Goal: Consume media (video, audio)

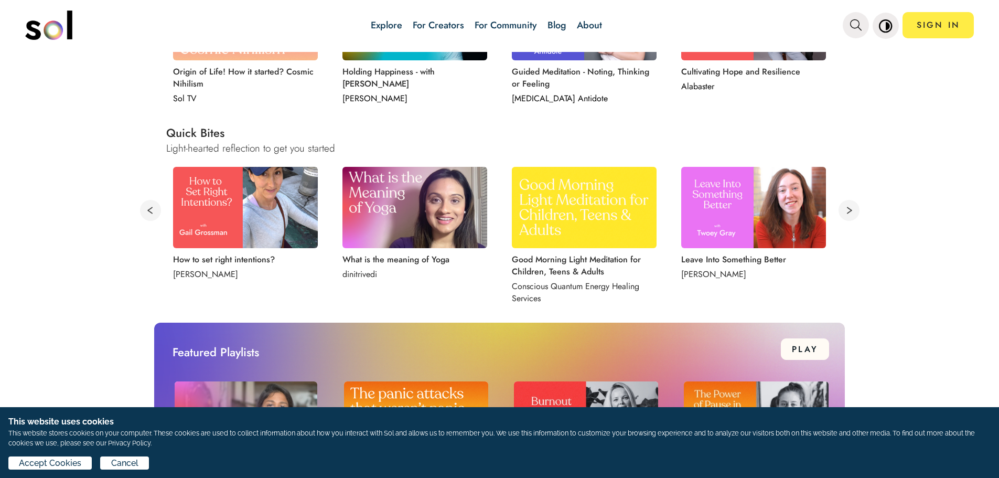
scroll to position [262, 0]
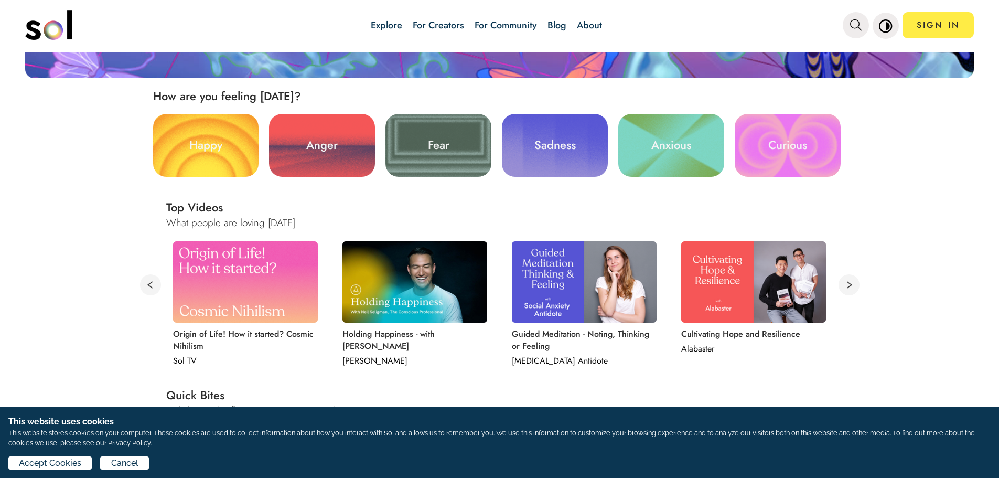
click at [568, 134] on link "Sadness" at bounding box center [555, 145] width 106 height 63
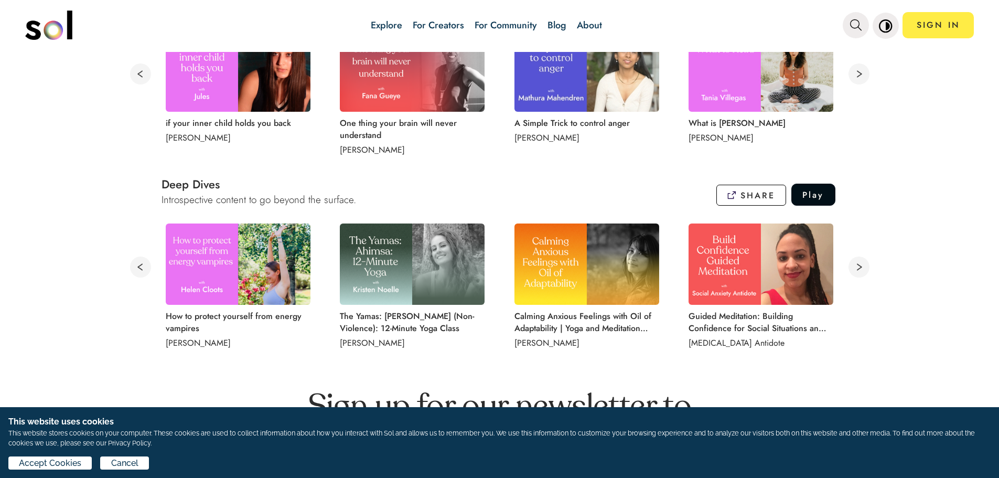
scroll to position [734, 0]
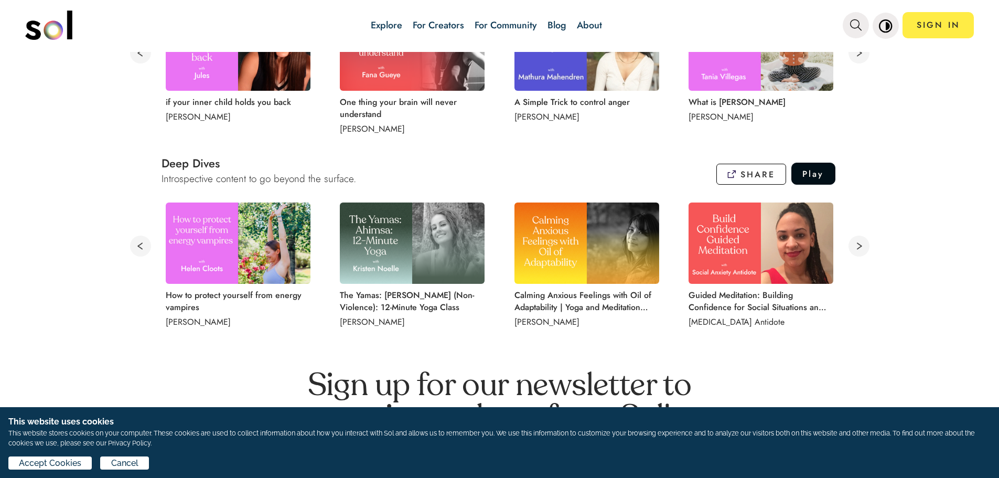
click at [397, 239] on img at bounding box center [412, 242] width 145 height 81
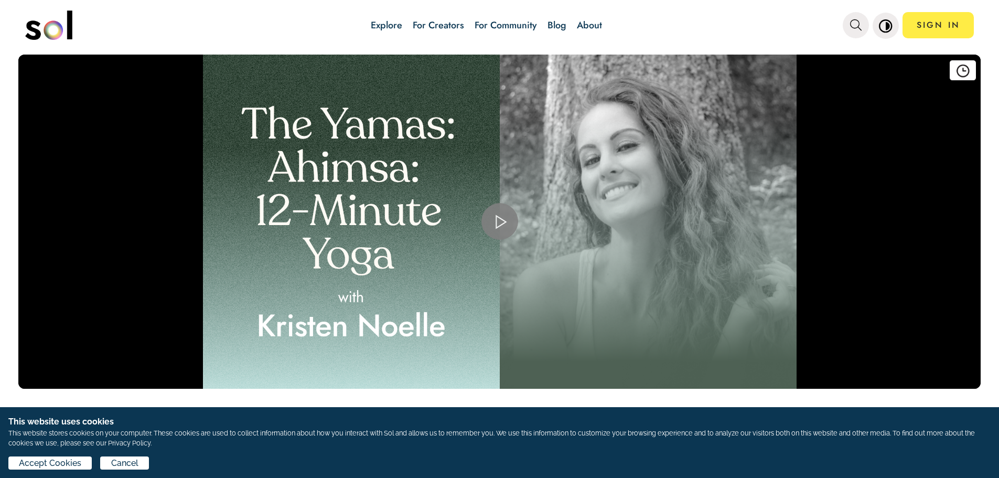
click at [500, 221] on span "Video Player" at bounding box center [500, 221] width 0 height 0
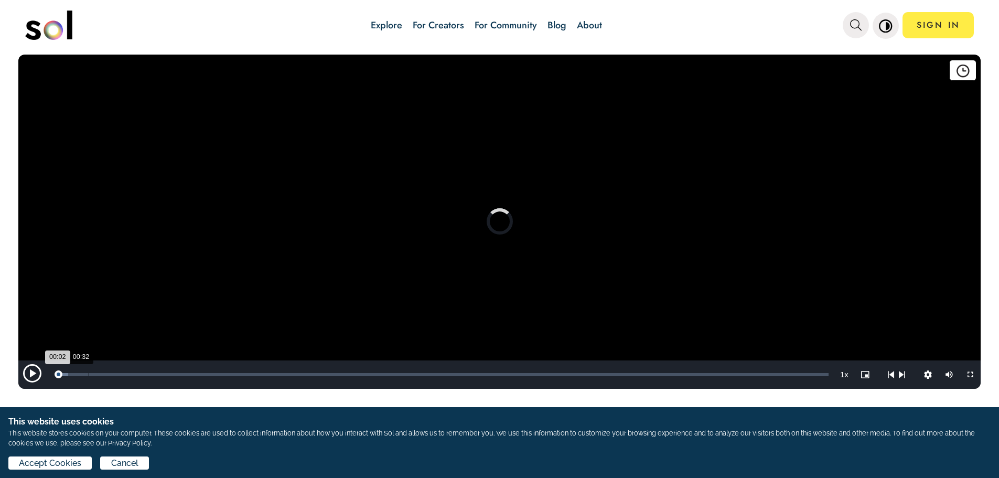
click at [86, 373] on div "Loaded : 1.65% 00:32 00:02" at bounding box center [442, 374] width 774 height 3
